Goal: Task Accomplishment & Management: Manage account settings

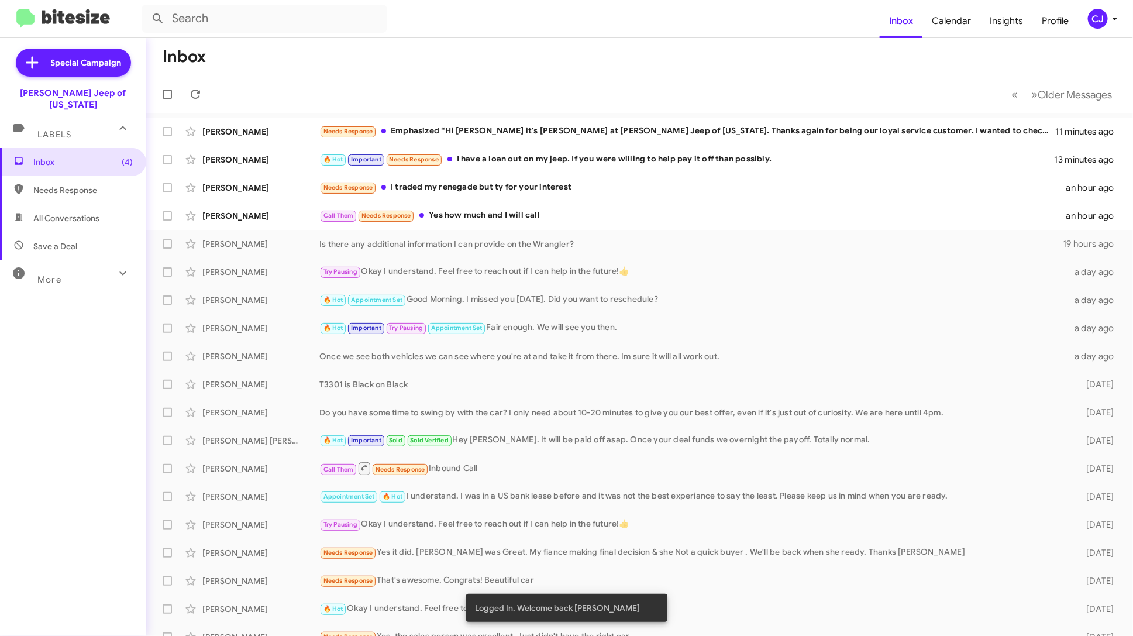
click at [1116, 19] on icon at bounding box center [1115, 19] width 4 height 3
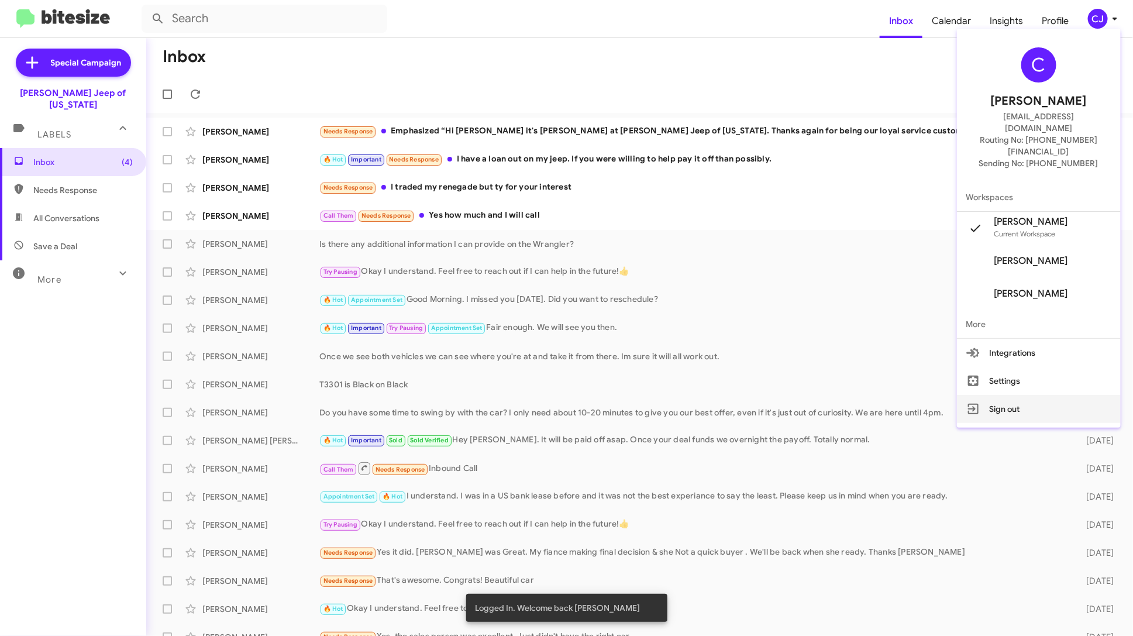
click at [1055, 395] on button "Sign out" at bounding box center [1039, 409] width 164 height 28
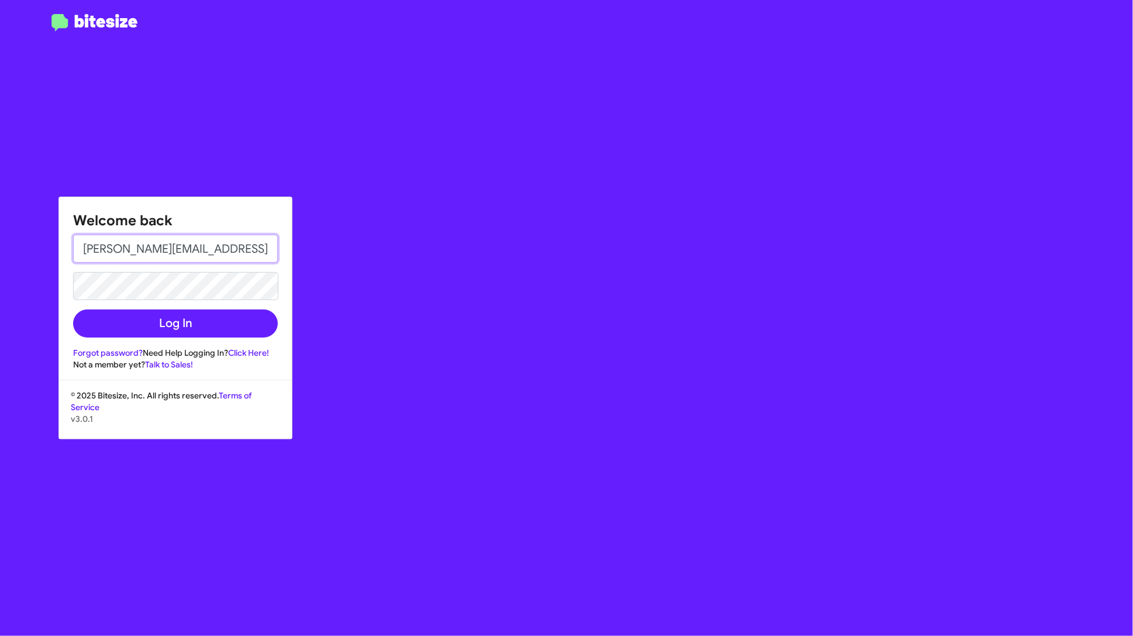
click at [197, 250] on input "[PERSON_NAME][EMAIL_ADDRESS][DOMAIN_NAME]" at bounding box center [175, 249] width 205 height 28
paste input "[PERSON_NAME][EMAIL_ADDRESS][PERSON_NAME][PERSON_NAME][DOMAIN_NAME]"
type input "[PERSON_NAME][EMAIL_ADDRESS][PERSON_NAME][PERSON_NAME][DOMAIN_NAME]"
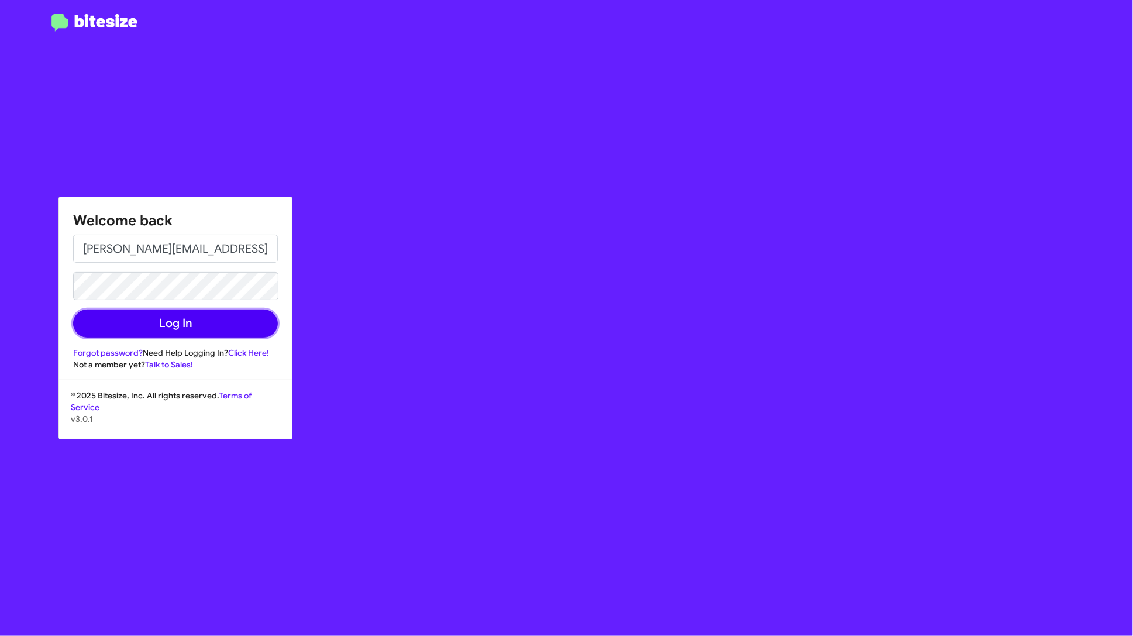
click at [202, 321] on button "Log In" at bounding box center [175, 323] width 205 height 28
